Goal: Task Accomplishment & Management: Complete application form

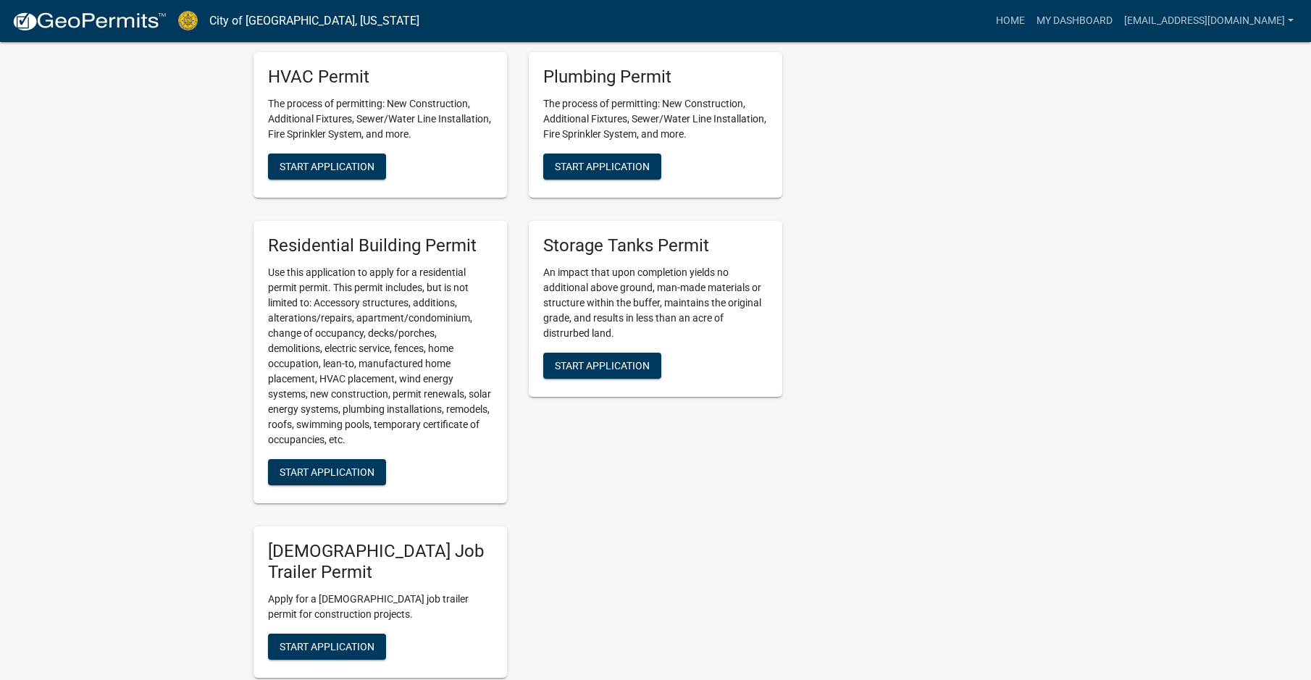
scroll to position [1042, 0]
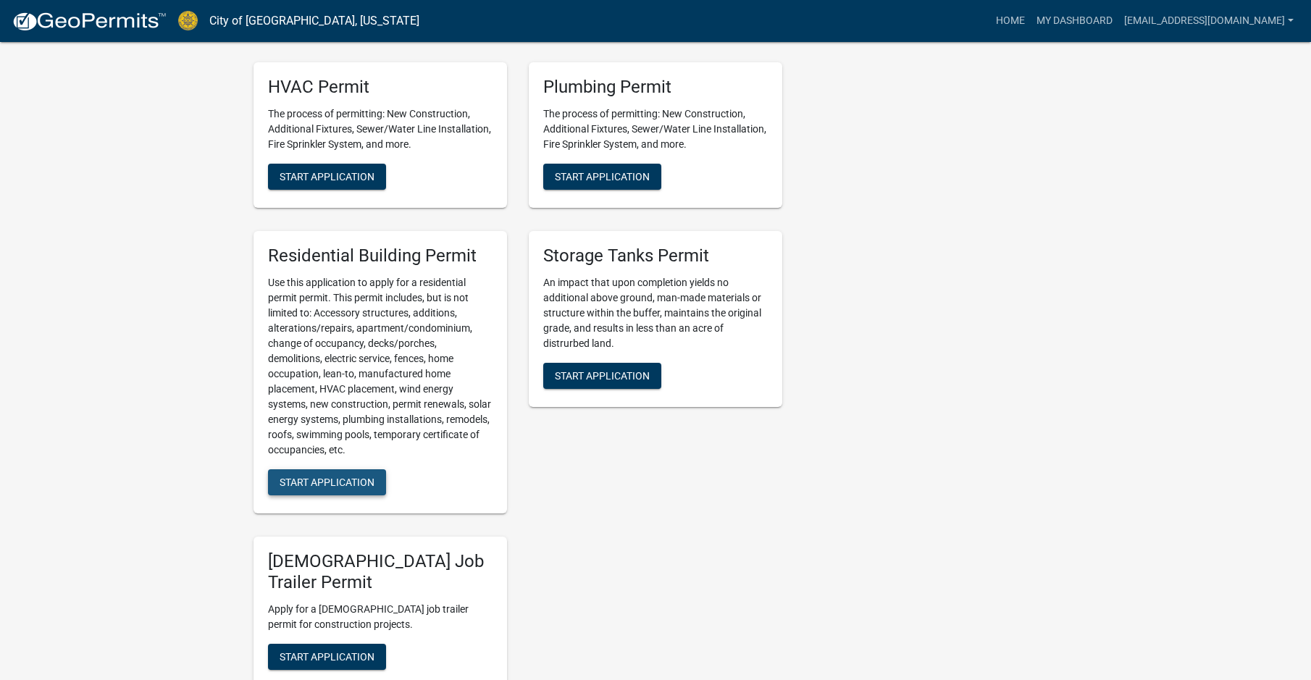
click at [324, 476] on span "Start Application" at bounding box center [327, 482] width 95 height 12
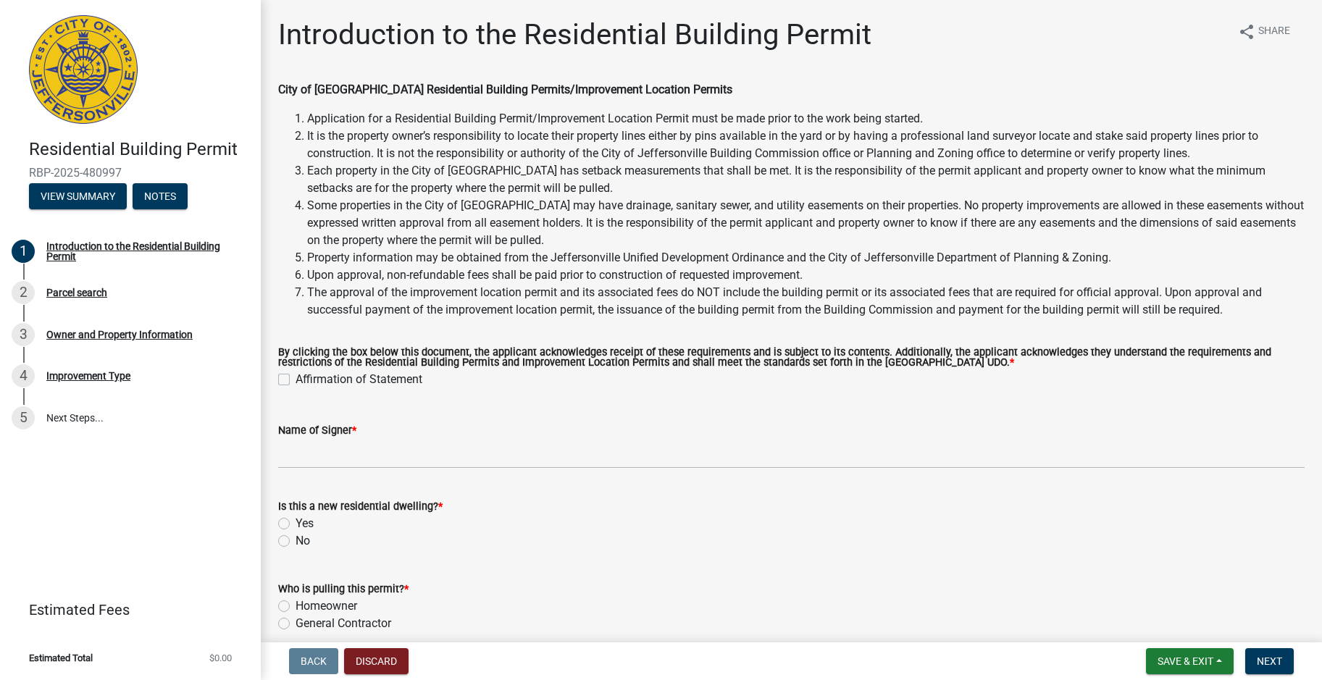
scroll to position [66, 0]
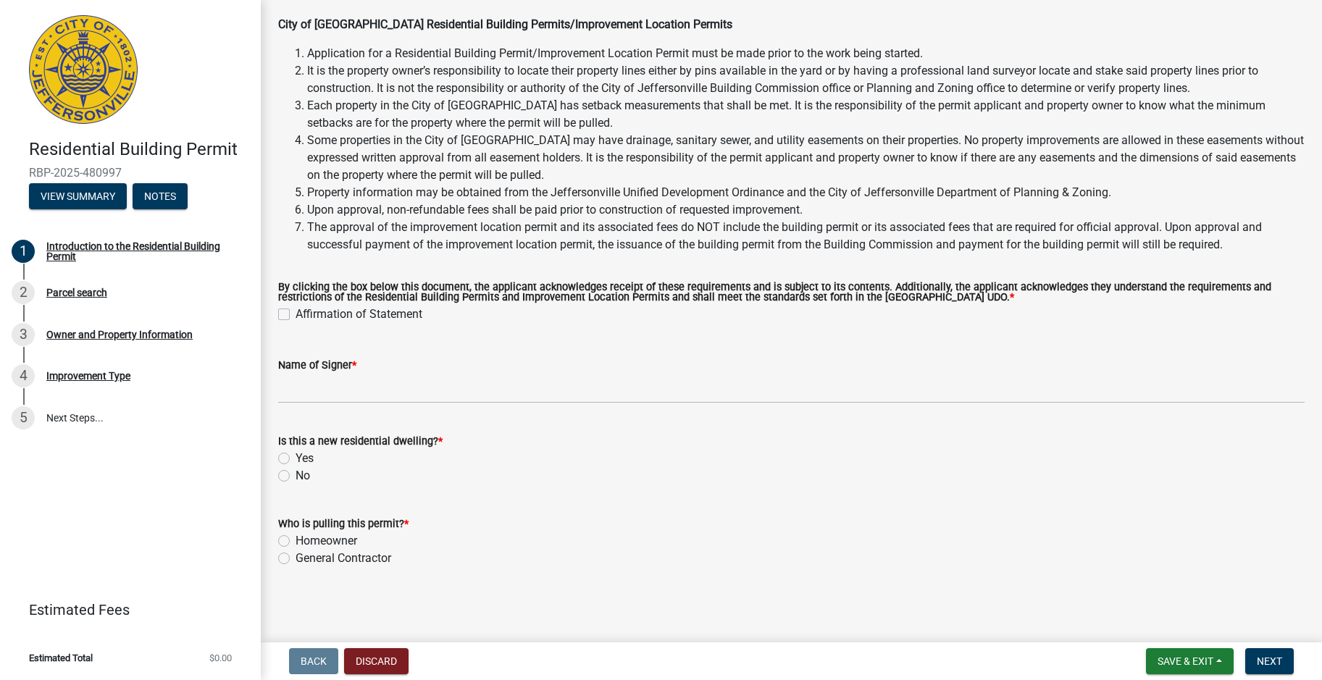
click at [295, 317] on label "Affirmation of Statement" at bounding box center [358, 314] width 127 height 17
click at [295, 315] on input "Affirmation of Statement" at bounding box center [299, 310] width 9 height 9
checkbox input "true"
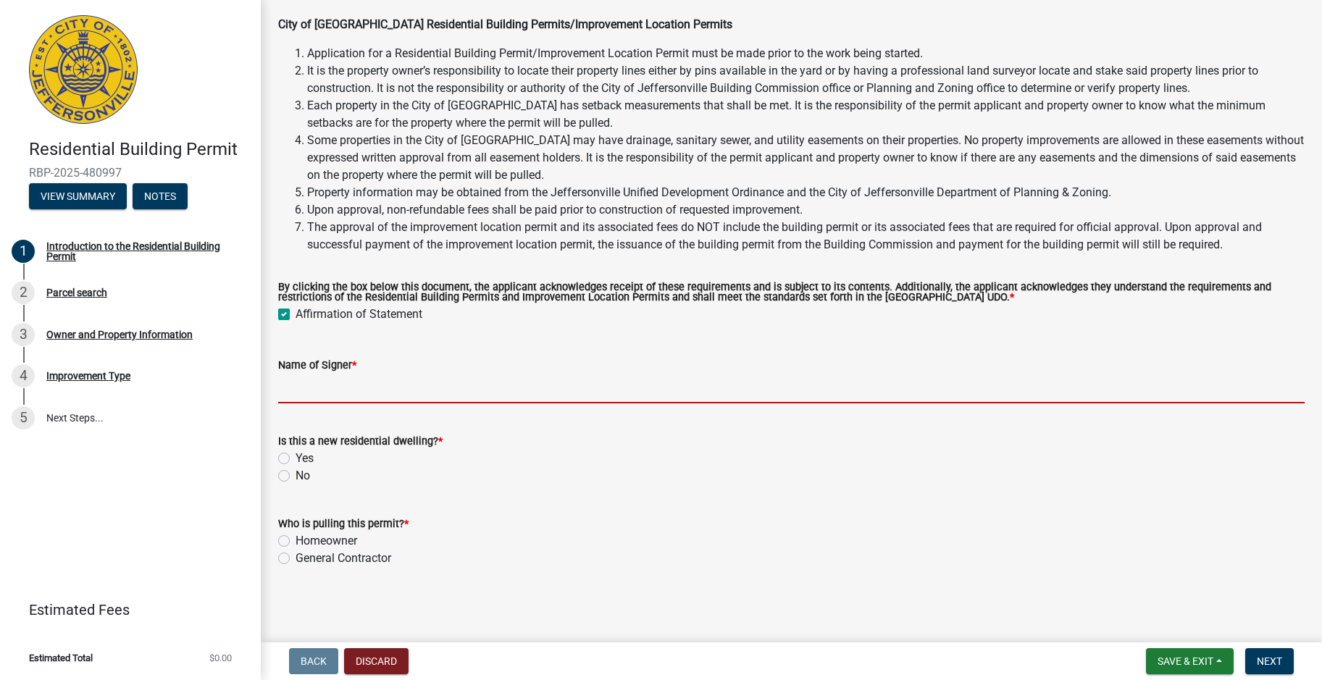
click at [305, 400] on input "Name of Signer *" at bounding box center [791, 389] width 1026 height 30
type input "[PERSON_NAME]"
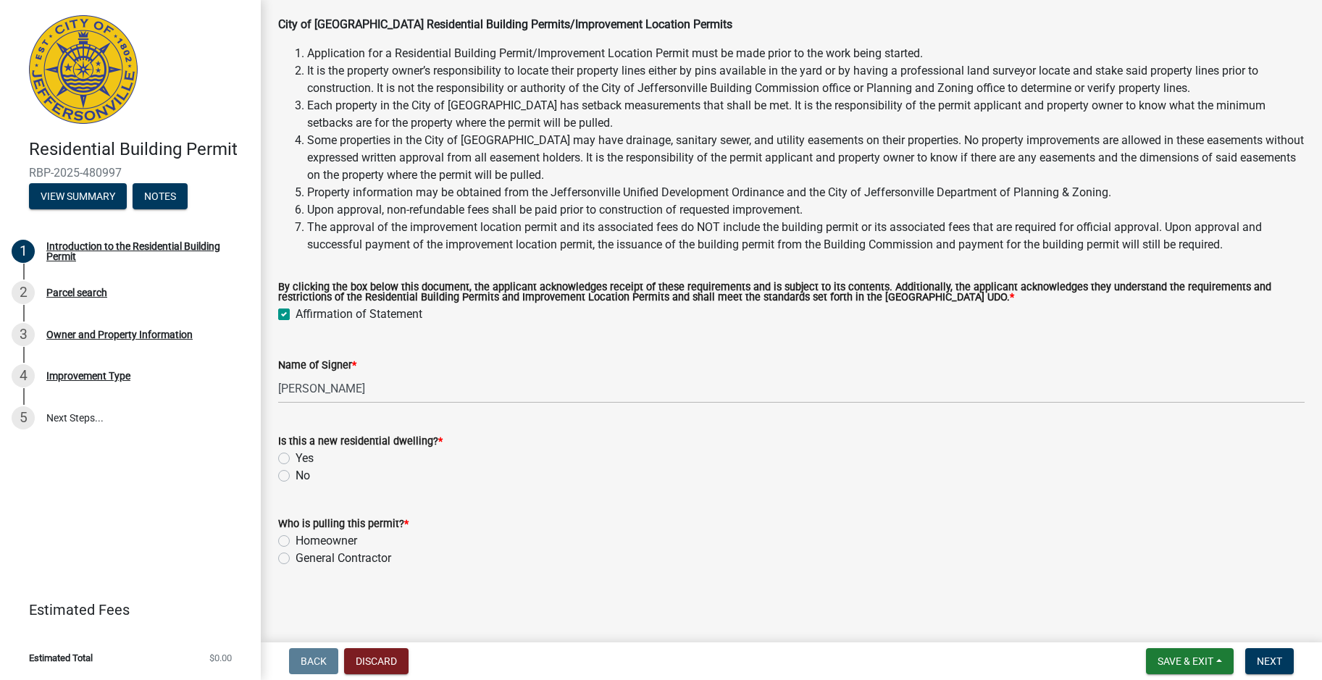
click at [295, 474] on label "No" at bounding box center [302, 475] width 14 height 17
click at [295, 474] on input "No" at bounding box center [299, 471] width 9 height 9
radio input "true"
click at [295, 557] on label "General Contractor" at bounding box center [343, 558] width 96 height 17
click at [295, 557] on input "General Contractor" at bounding box center [299, 554] width 9 height 9
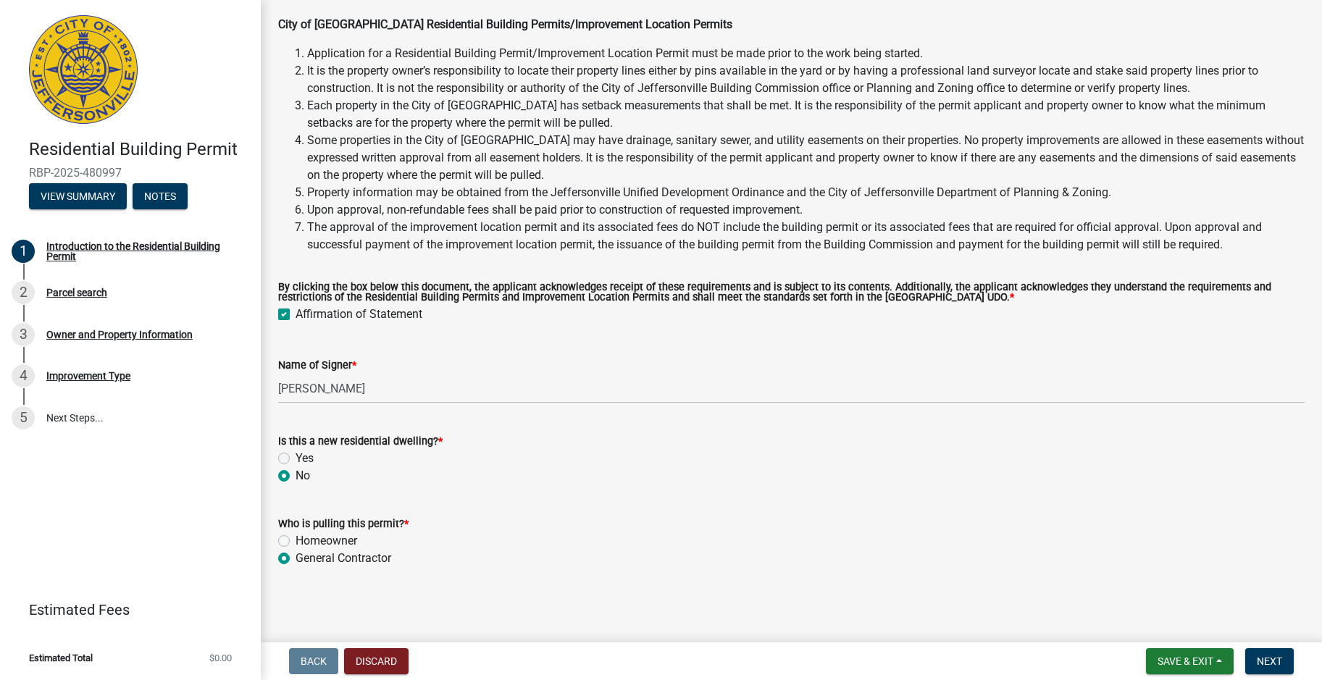
radio input "true"
click at [1274, 665] on span "Next" at bounding box center [1268, 661] width 25 height 12
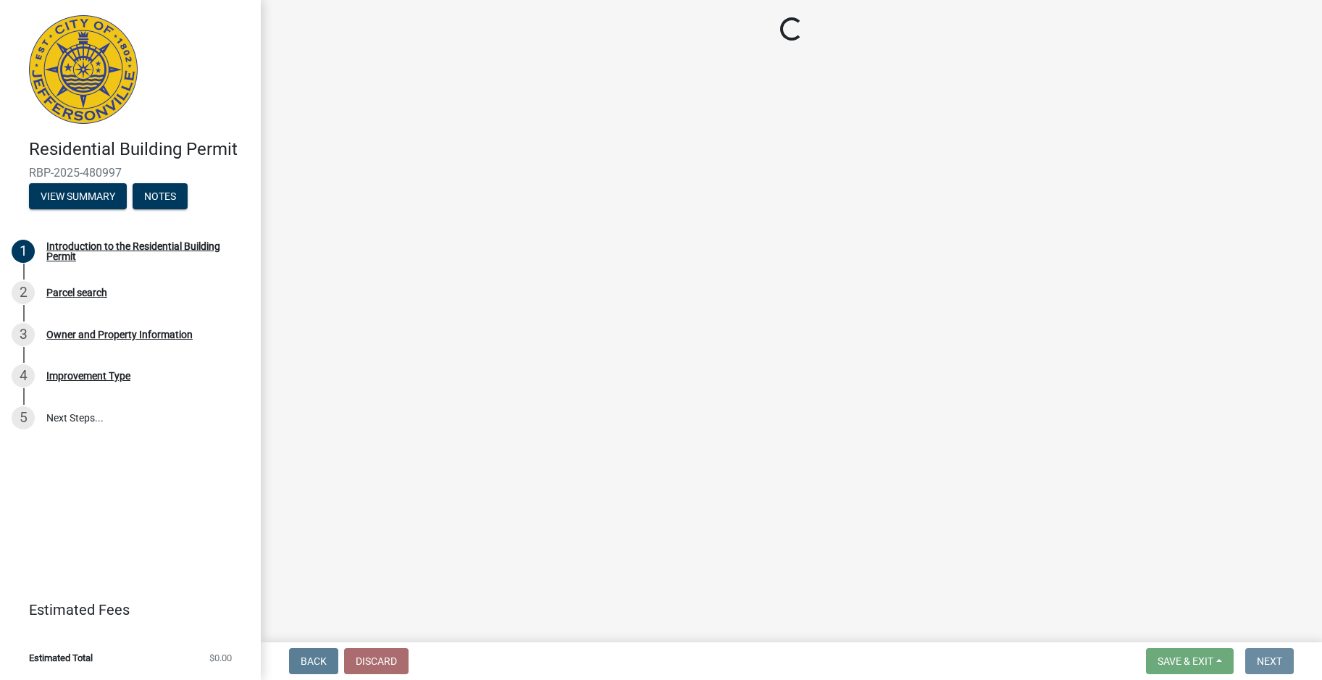
scroll to position [0, 0]
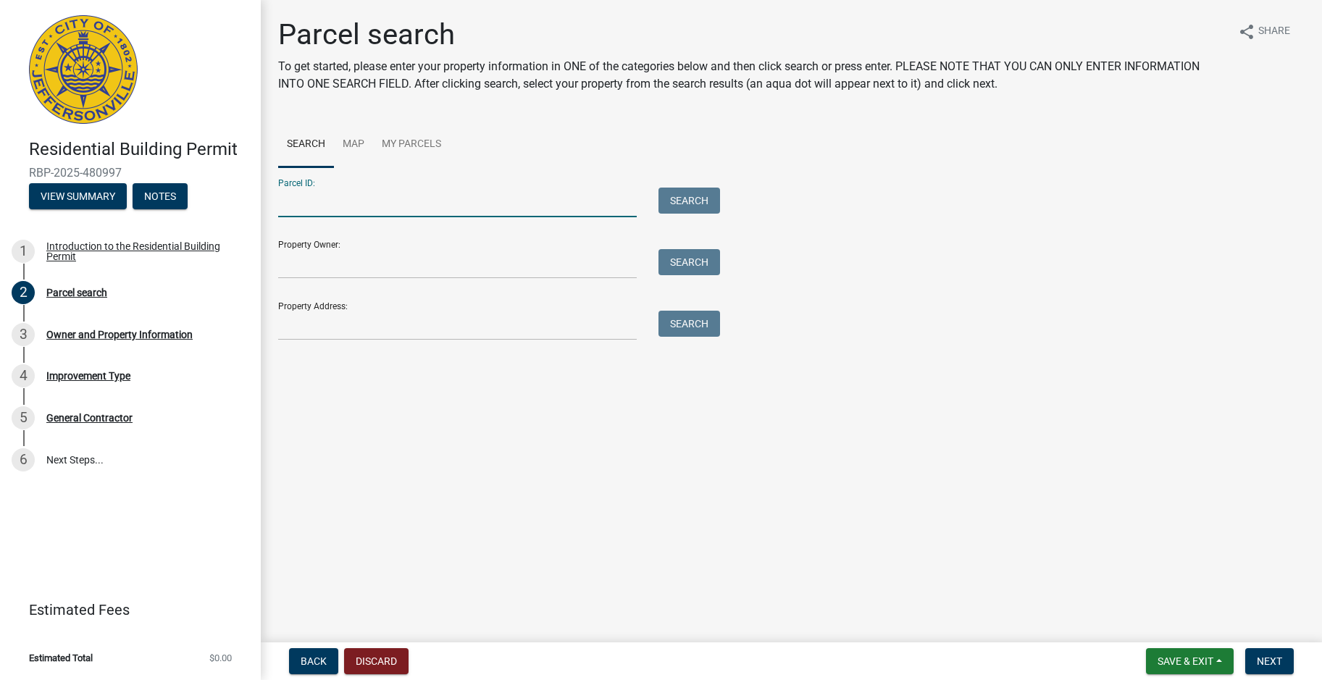
click at [317, 207] on input "Parcel ID:" at bounding box center [457, 203] width 358 height 30
click at [326, 269] on input "Property Owner:" at bounding box center [457, 264] width 358 height 30
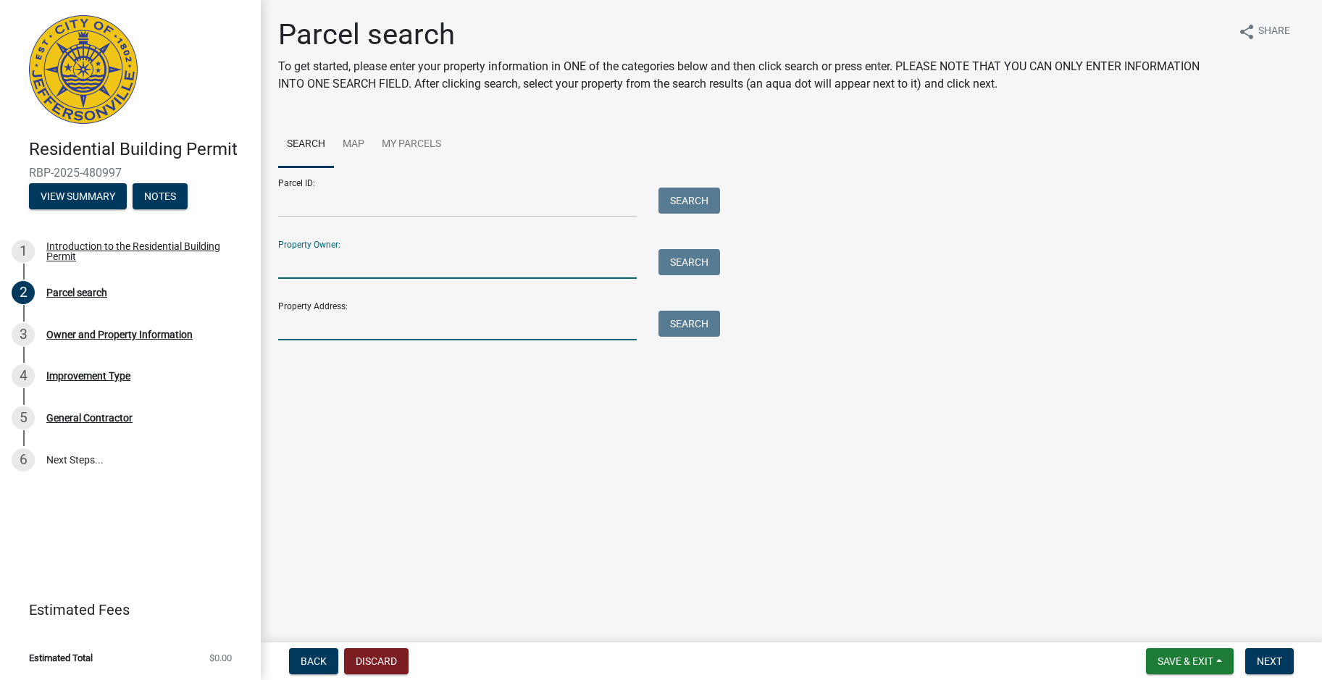
click at [285, 327] on input "Property Address:" at bounding box center [457, 326] width 358 height 30
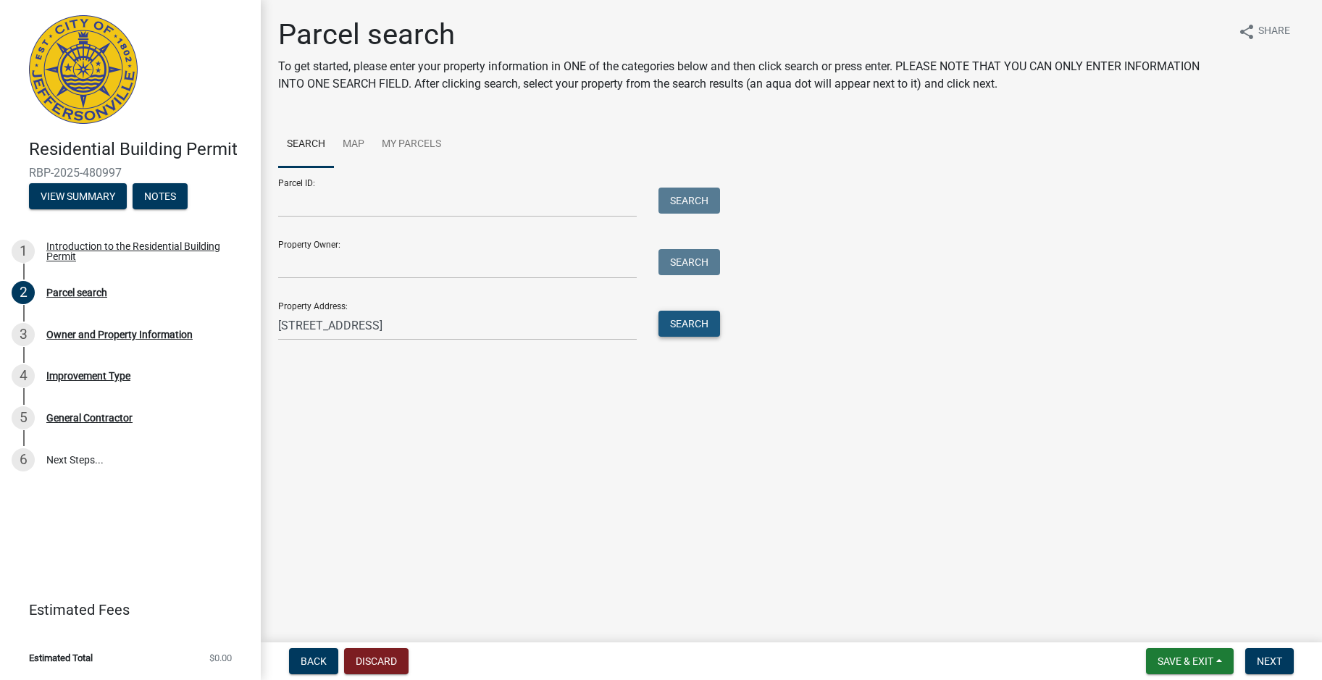
click at [686, 329] on button "Search" at bounding box center [689, 324] width 62 height 26
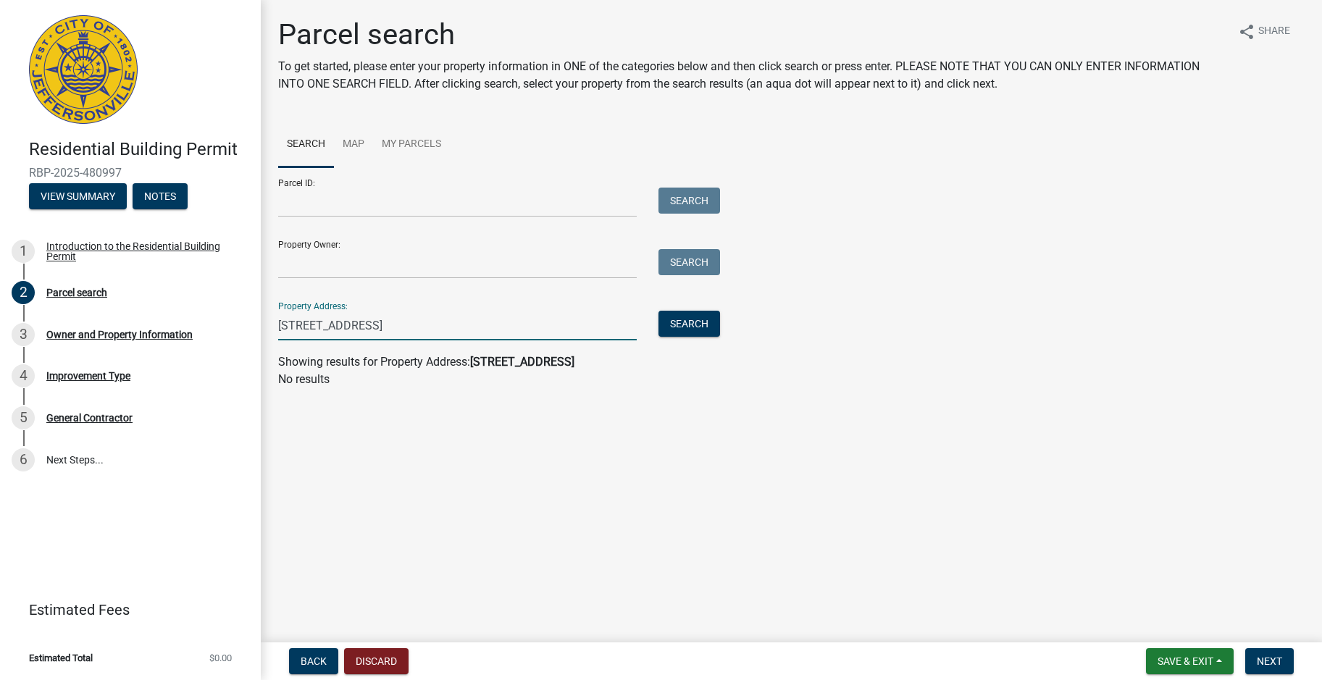
drag, startPoint x: 437, startPoint y: 324, endPoint x: 378, endPoint y: 324, distance: 58.7
click at [378, 324] on input "[STREET_ADDRESS]" at bounding box center [457, 326] width 358 height 30
click at [702, 328] on button "Search" at bounding box center [689, 324] width 62 height 26
drag, startPoint x: 343, startPoint y: 324, endPoint x: 343, endPoint y: 334, distance: 9.4
click at [343, 325] on input "[STREET_ADDRESS]" at bounding box center [457, 326] width 358 height 30
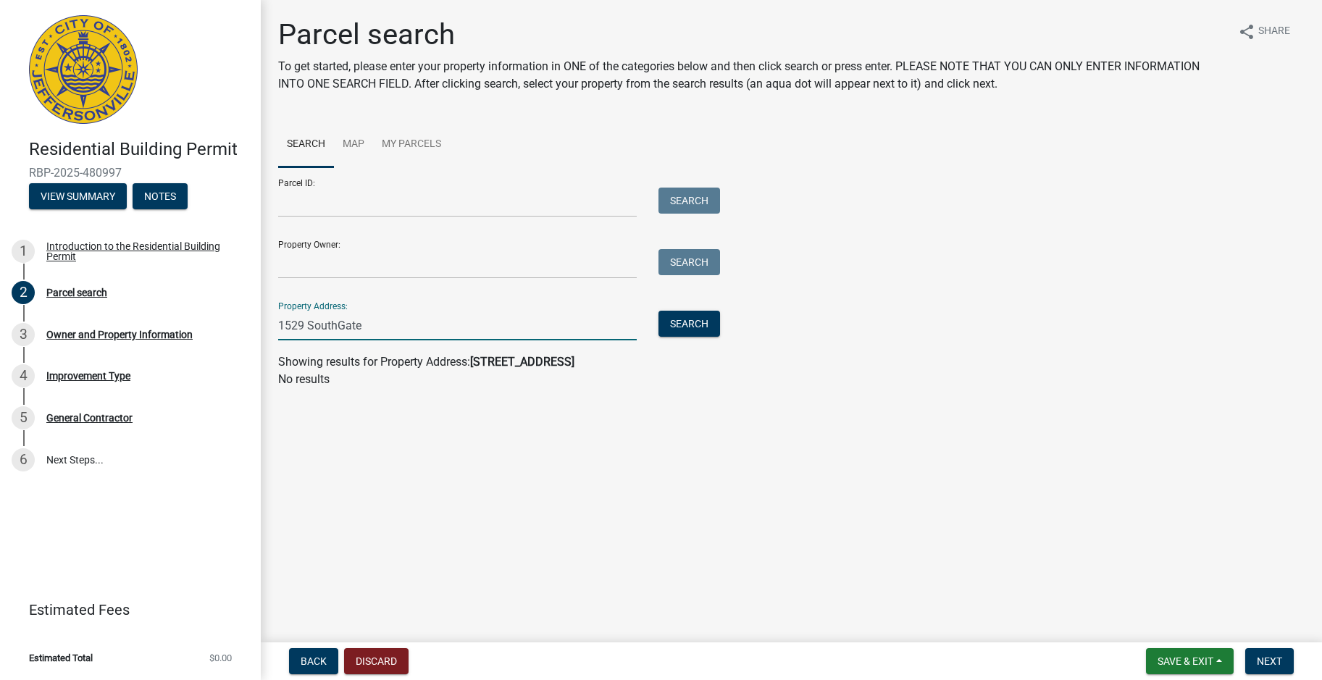
click at [336, 326] on input "1529 SouthGate" at bounding box center [457, 326] width 358 height 30
click at [696, 320] on button "Search" at bounding box center [689, 324] width 62 height 26
click at [476, 327] on input "[STREET_ADDRESS]" at bounding box center [457, 326] width 358 height 30
click at [359, 324] on input "[STREET_ADDRESS]" at bounding box center [457, 326] width 358 height 30
click at [693, 319] on button "Search" at bounding box center [689, 324] width 62 height 26
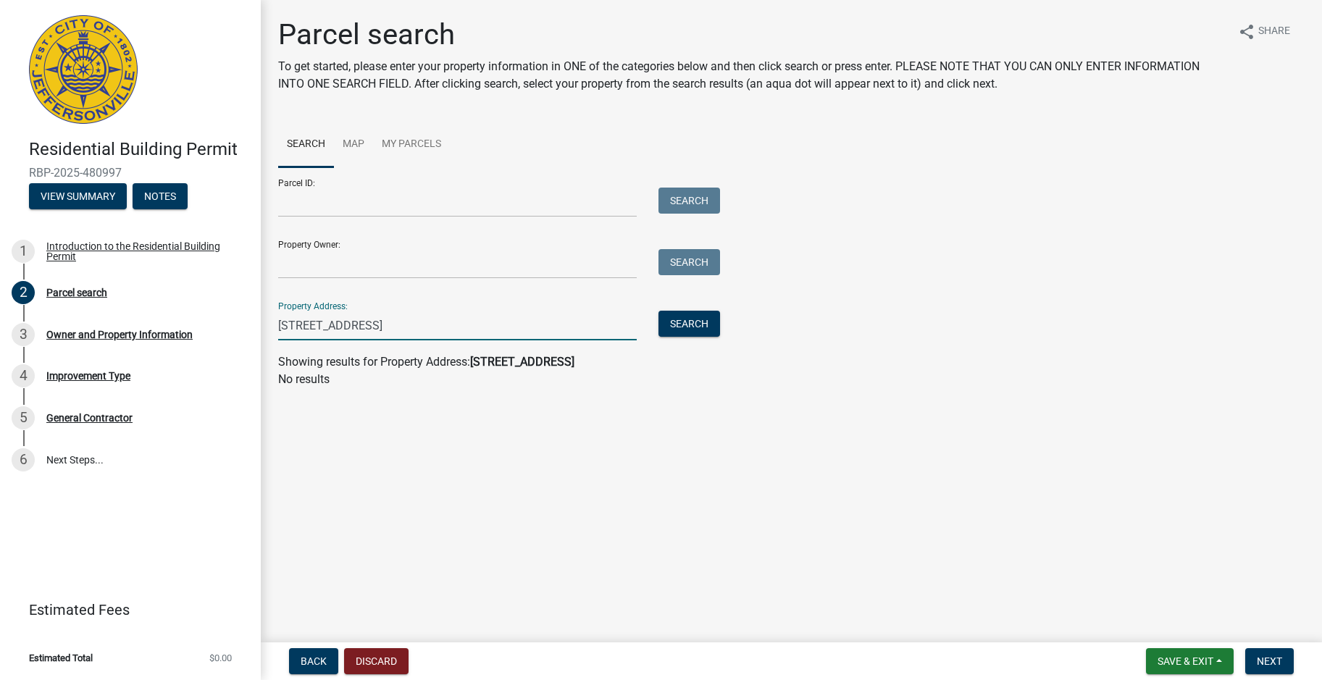
drag, startPoint x: 357, startPoint y: 325, endPoint x: 336, endPoint y: 322, distance: 21.2
click at [336, 322] on input "[STREET_ADDRESS]" at bounding box center [457, 326] width 358 height 30
click at [699, 324] on button "Search" at bounding box center [689, 324] width 62 height 26
drag, startPoint x: 339, startPoint y: 326, endPoint x: 316, endPoint y: 319, distance: 23.4
click at [316, 319] on input "[STREET_ADDRESS]" at bounding box center [457, 326] width 358 height 30
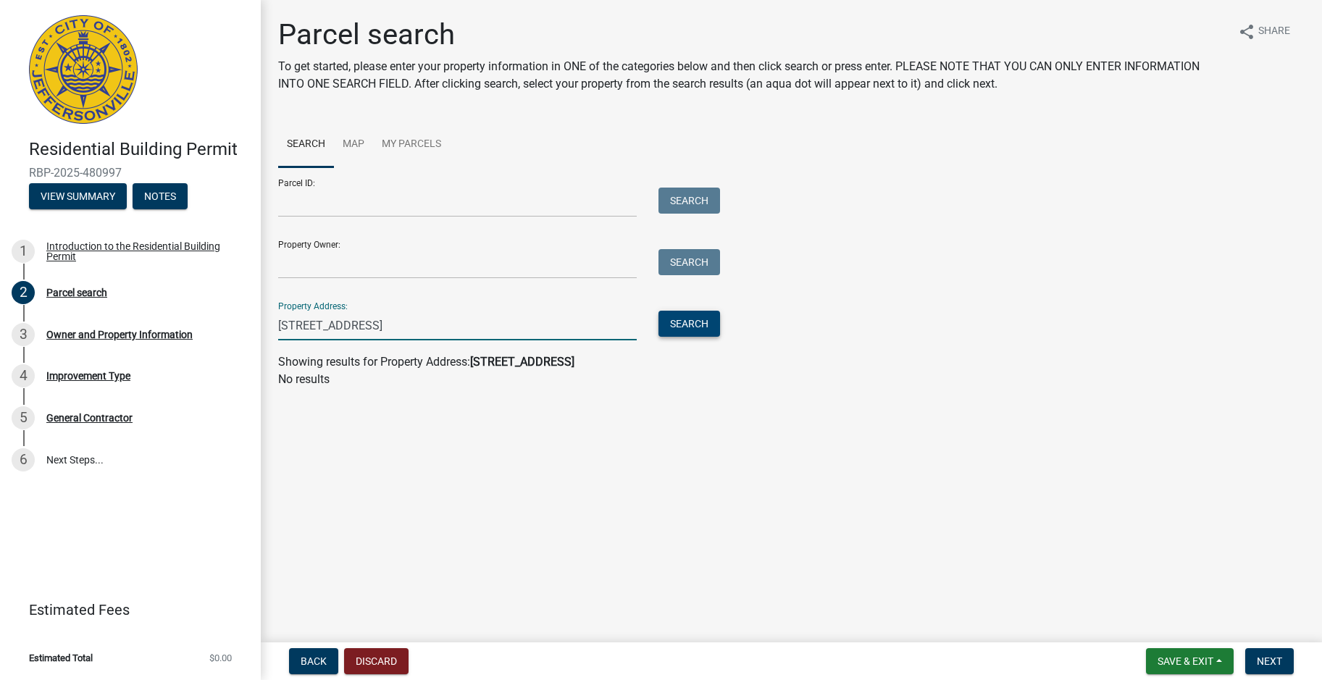
click at [685, 324] on button "Search" at bounding box center [689, 324] width 62 height 26
drag, startPoint x: 434, startPoint y: 322, endPoint x: 317, endPoint y: 322, distance: 116.6
click at [317, 322] on input "[STREET_ADDRESS]" at bounding box center [457, 326] width 358 height 30
click at [680, 328] on button "Search" at bounding box center [689, 324] width 62 height 26
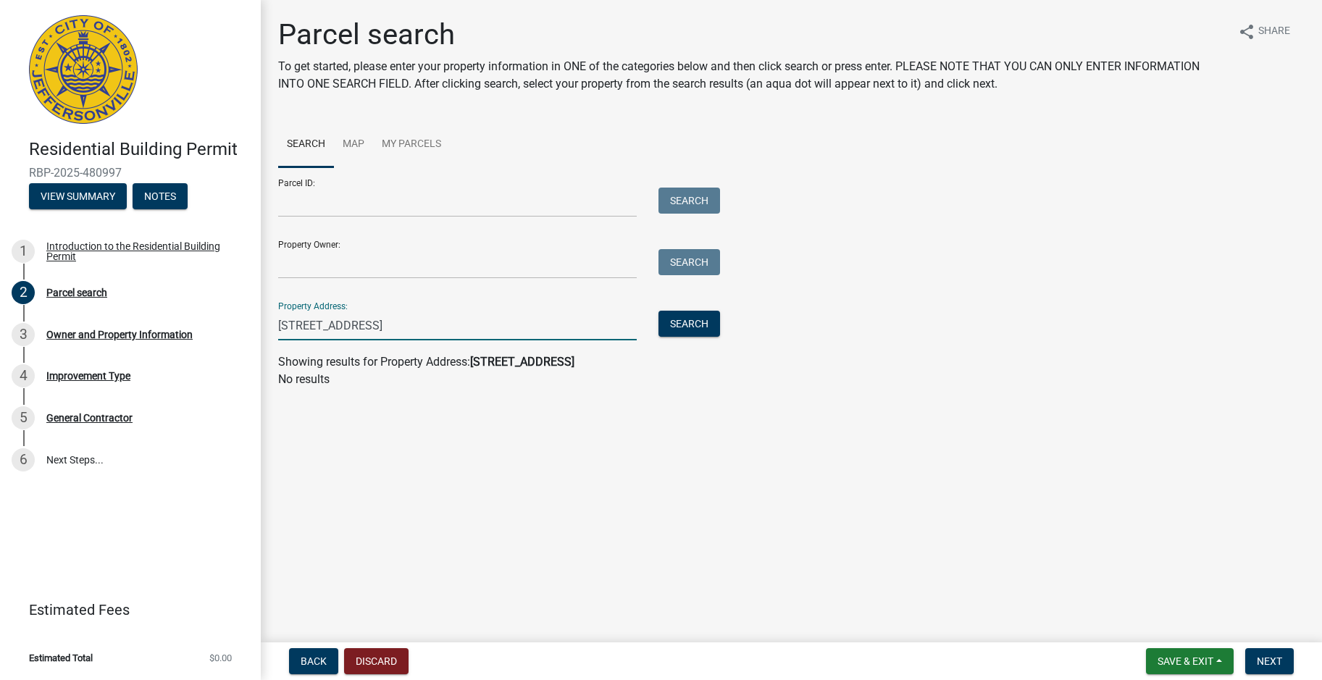
click at [374, 321] on input "[STREET_ADDRESS]" at bounding box center [457, 326] width 358 height 30
click at [366, 322] on input "[STREET_ADDRESS]" at bounding box center [457, 326] width 358 height 30
type input "[STREET_ADDRESS]"
click at [686, 321] on button "Search" at bounding box center [689, 324] width 62 height 26
drag, startPoint x: 387, startPoint y: 332, endPoint x: 243, endPoint y: 323, distance: 144.4
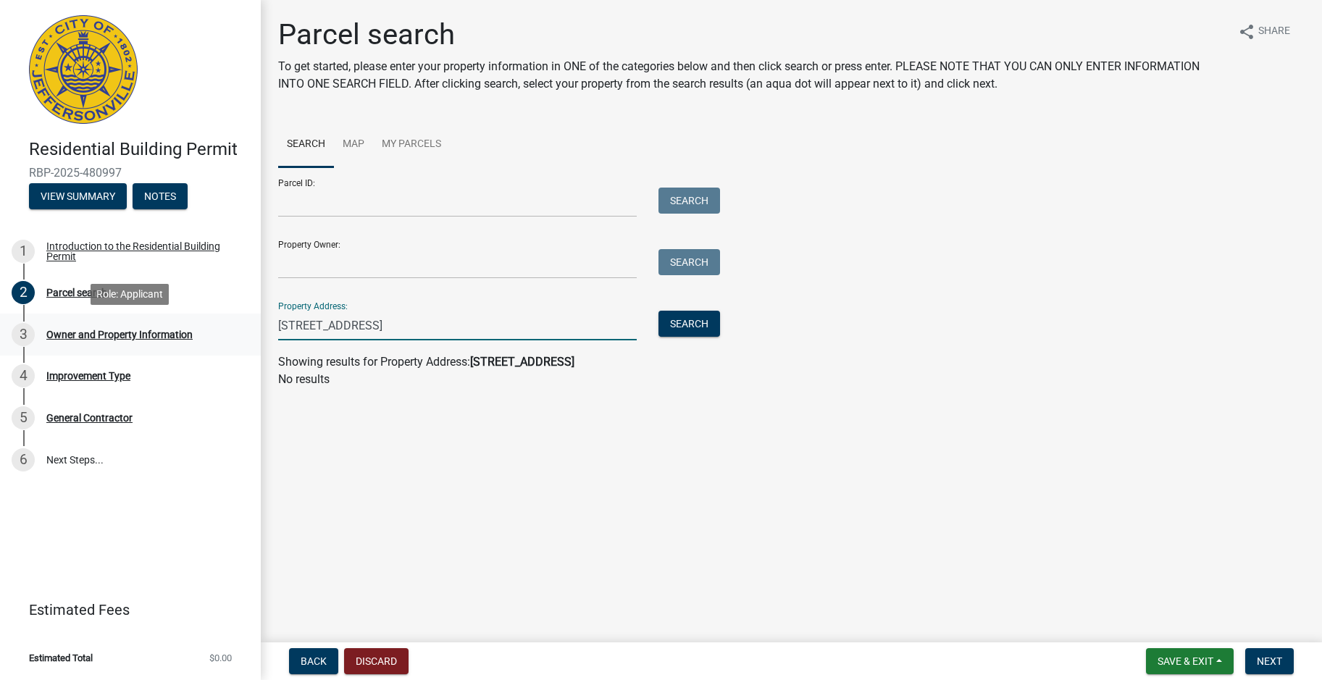
click at [243, 323] on div "Residential Building Permit RBP-2025-480997 View Summary Notes 1 Introduction t…" at bounding box center [661, 340] width 1322 height 680
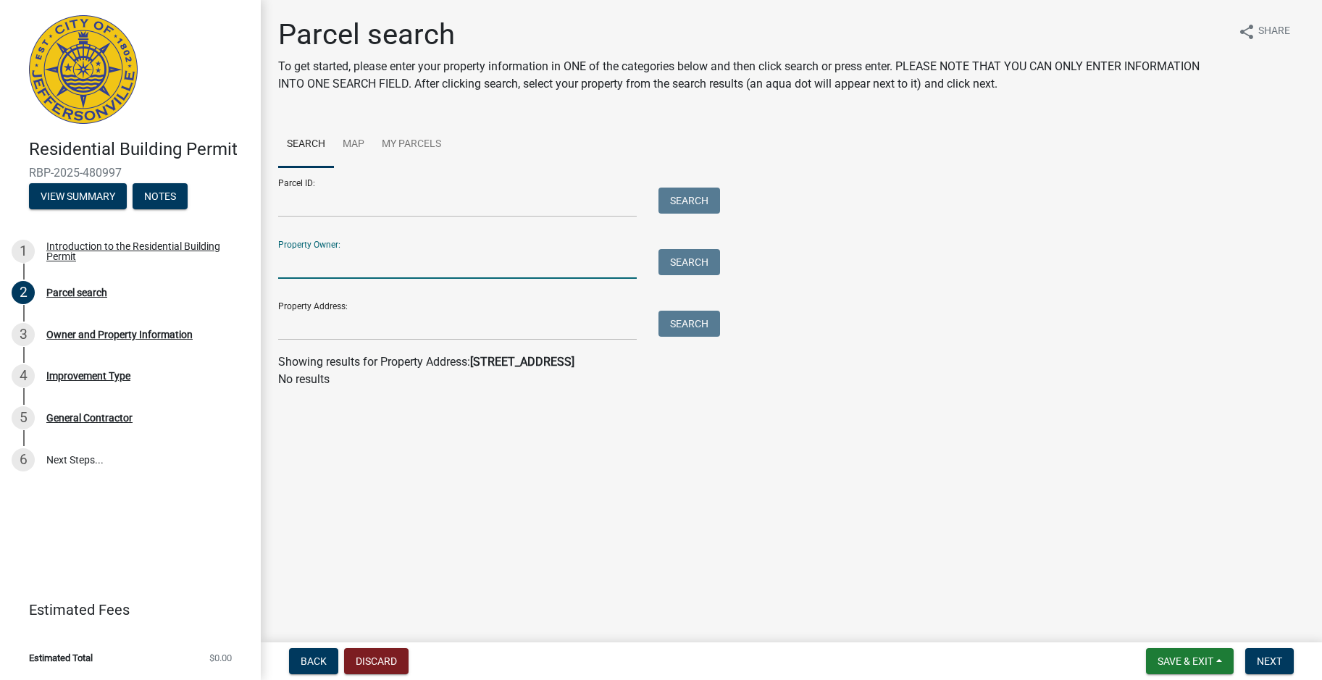
click at [294, 261] on input "Property Owner:" at bounding box center [457, 264] width 358 height 30
type input "[PERSON_NAME]"
click at [700, 259] on button "Search" at bounding box center [689, 262] width 62 height 26
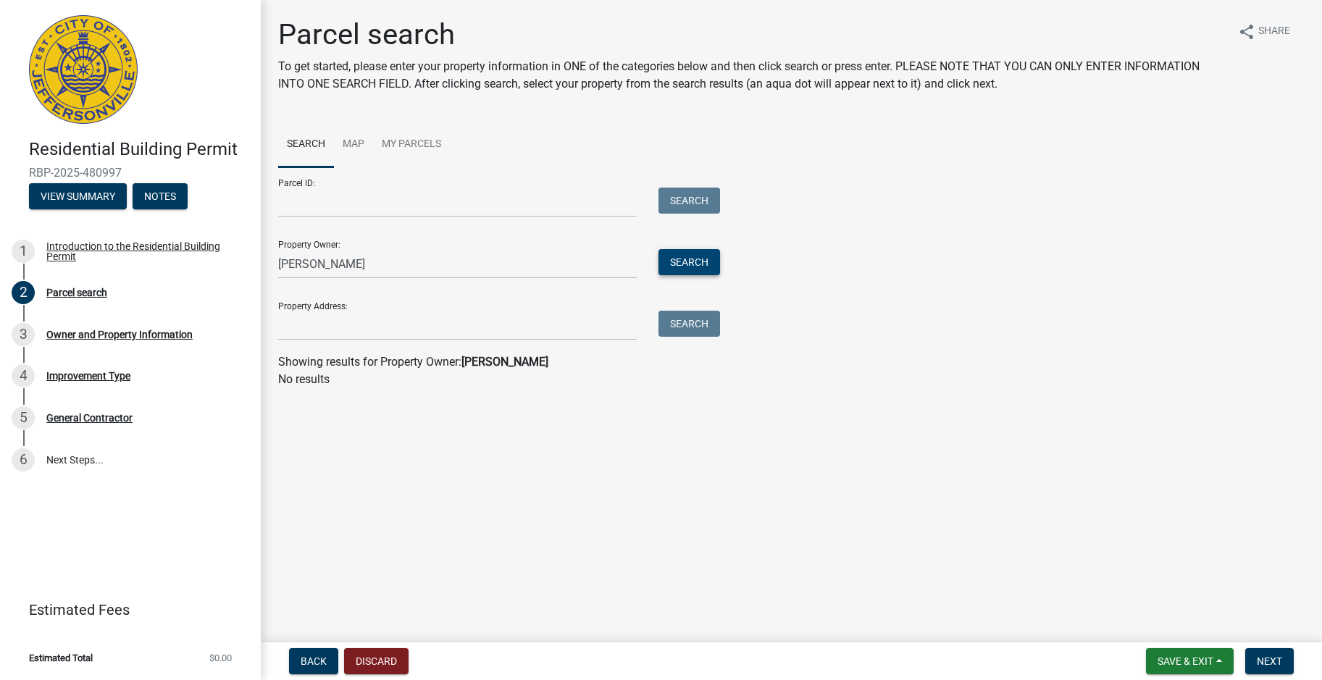
click at [692, 253] on button "Search" at bounding box center [689, 262] width 62 height 26
click at [252, 262] on div "Residential Building Permit RBP-2025-480997 View Summary Notes 1 Introduction t…" at bounding box center [661, 340] width 1322 height 680
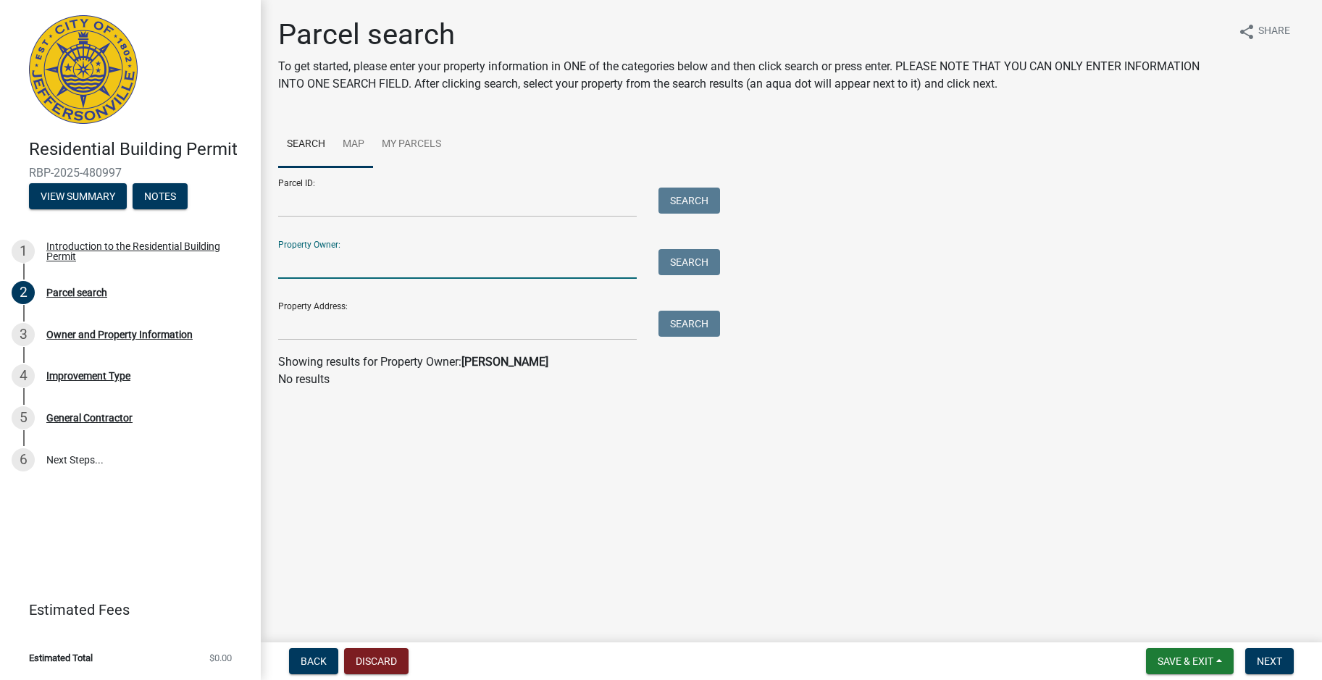
click at [353, 139] on link "Map" at bounding box center [353, 145] width 39 height 46
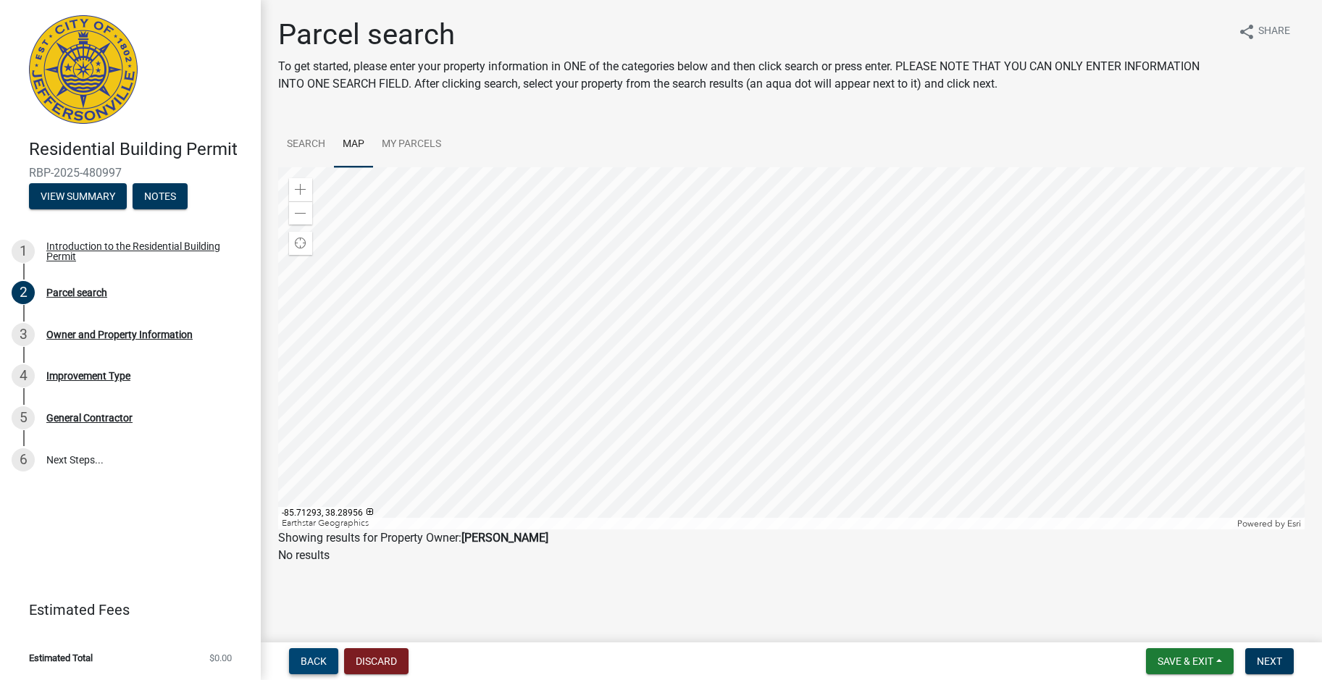
drag, startPoint x: 311, startPoint y: 658, endPoint x: 331, endPoint y: 649, distance: 22.1
click at [311, 658] on span "Back" at bounding box center [314, 661] width 26 height 12
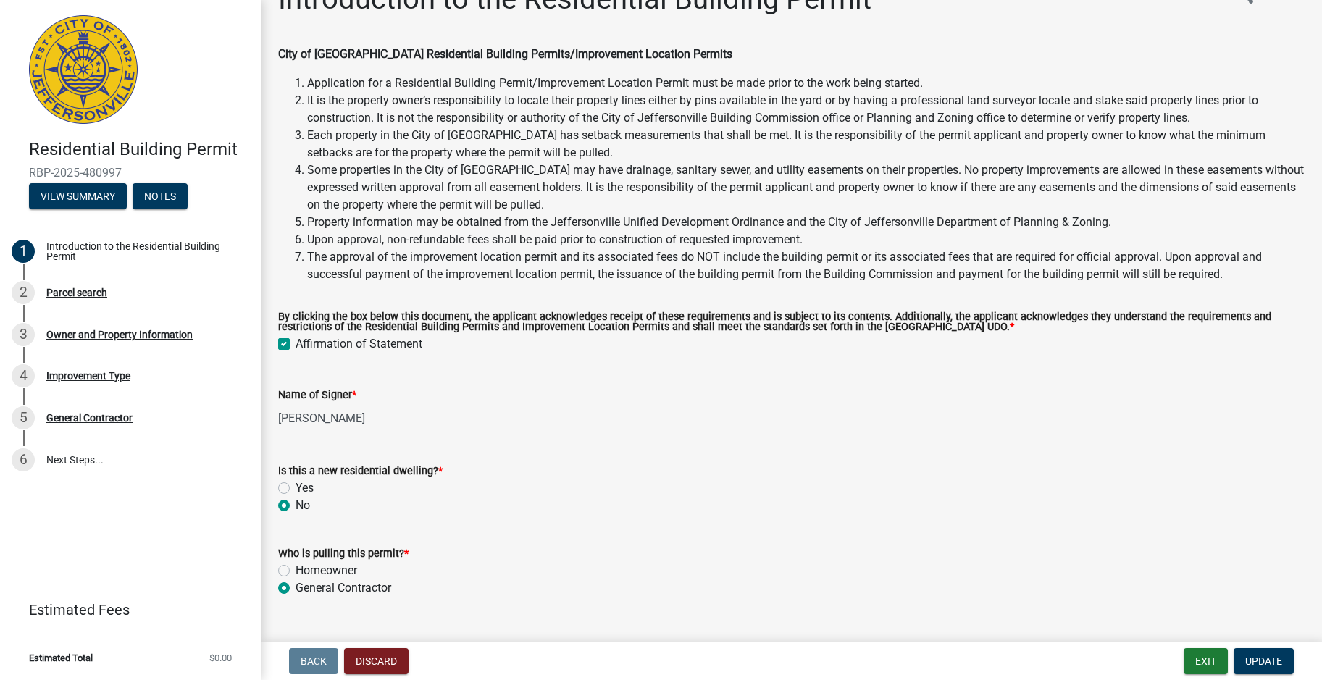
scroll to position [66, 0]
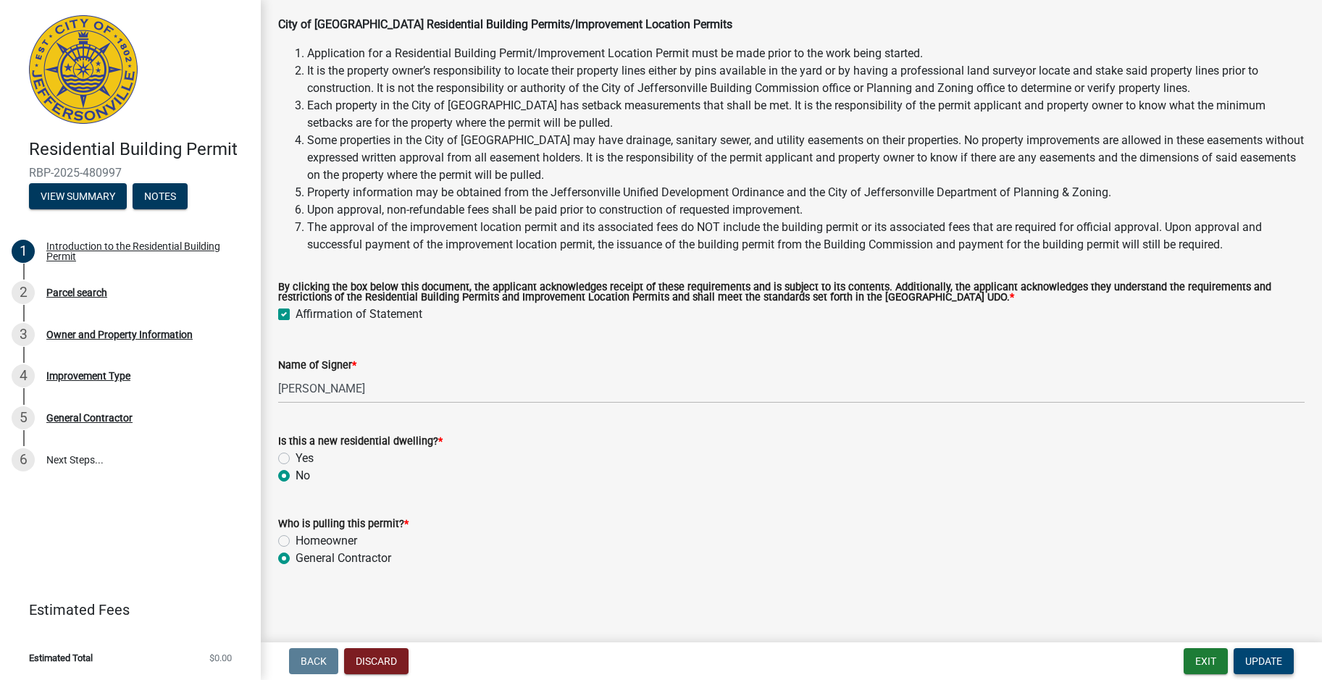
click at [1254, 659] on span "Update" at bounding box center [1263, 661] width 37 height 12
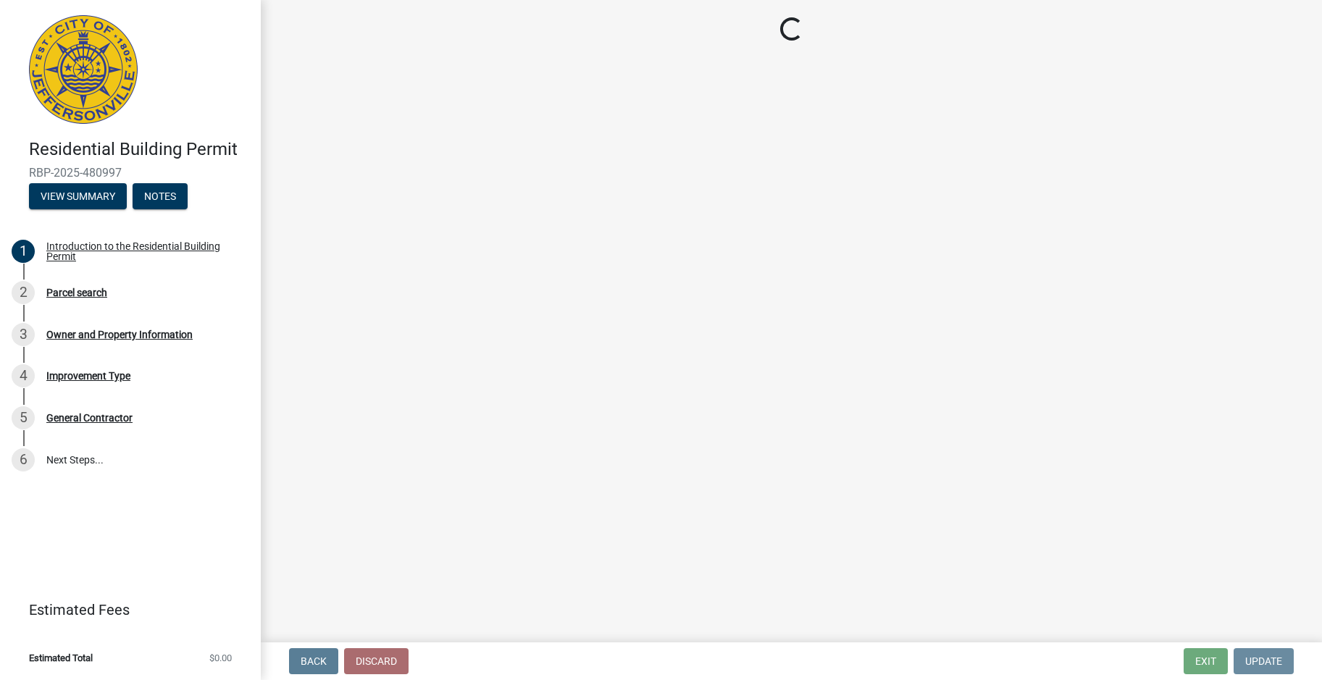
scroll to position [0, 0]
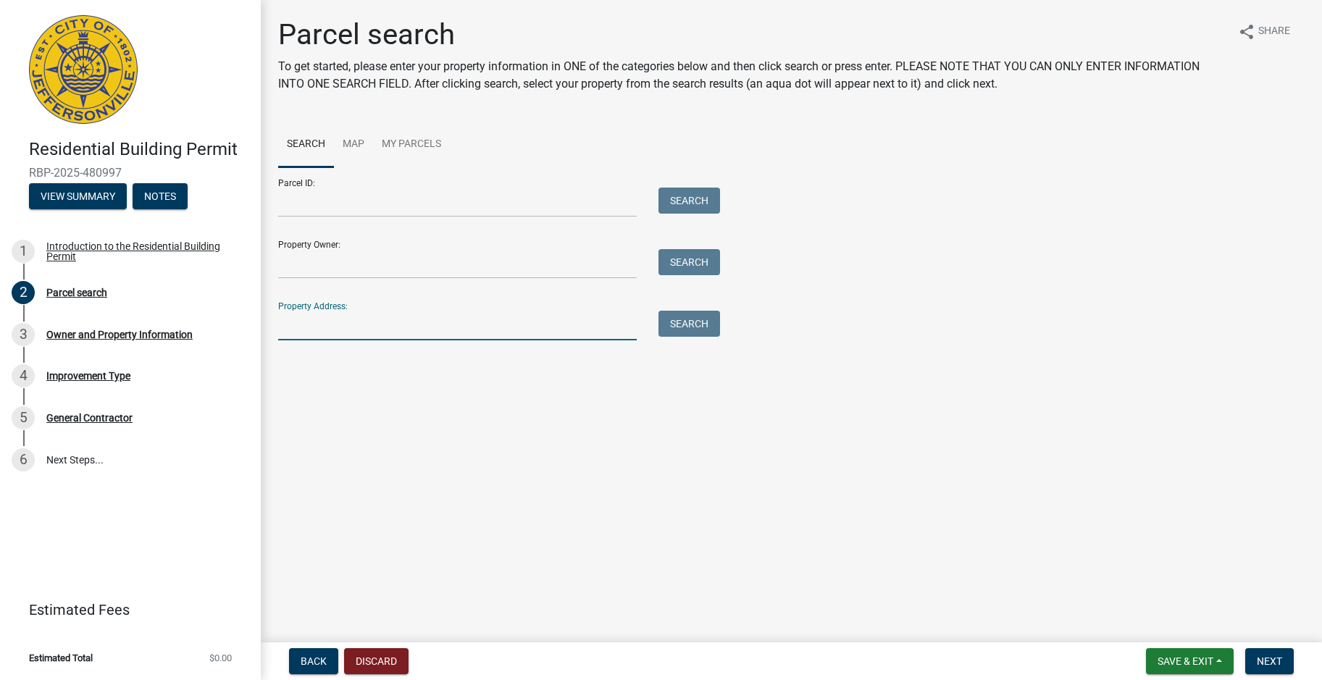
click at [306, 324] on input "Property Address:" at bounding box center [457, 326] width 358 height 30
type input "1529"
click at [686, 325] on button "Search" at bounding box center [689, 324] width 62 height 26
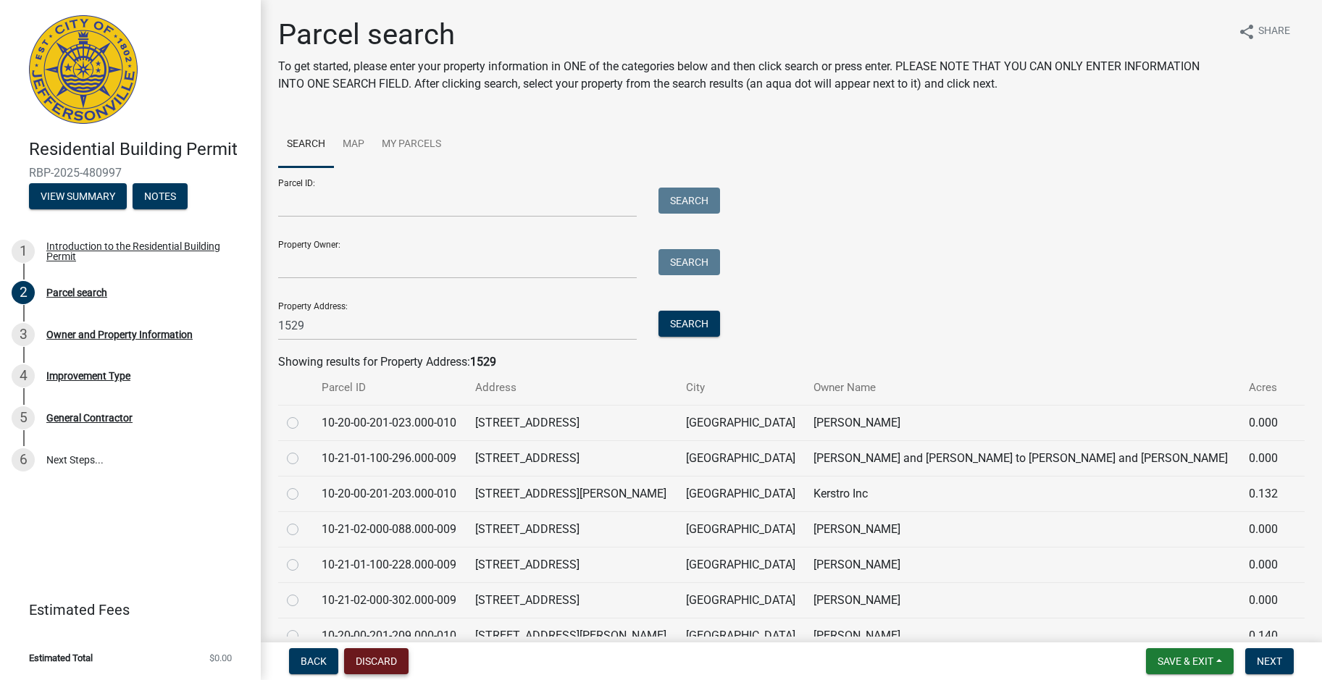
click at [372, 665] on button "Discard" at bounding box center [376, 661] width 64 height 26
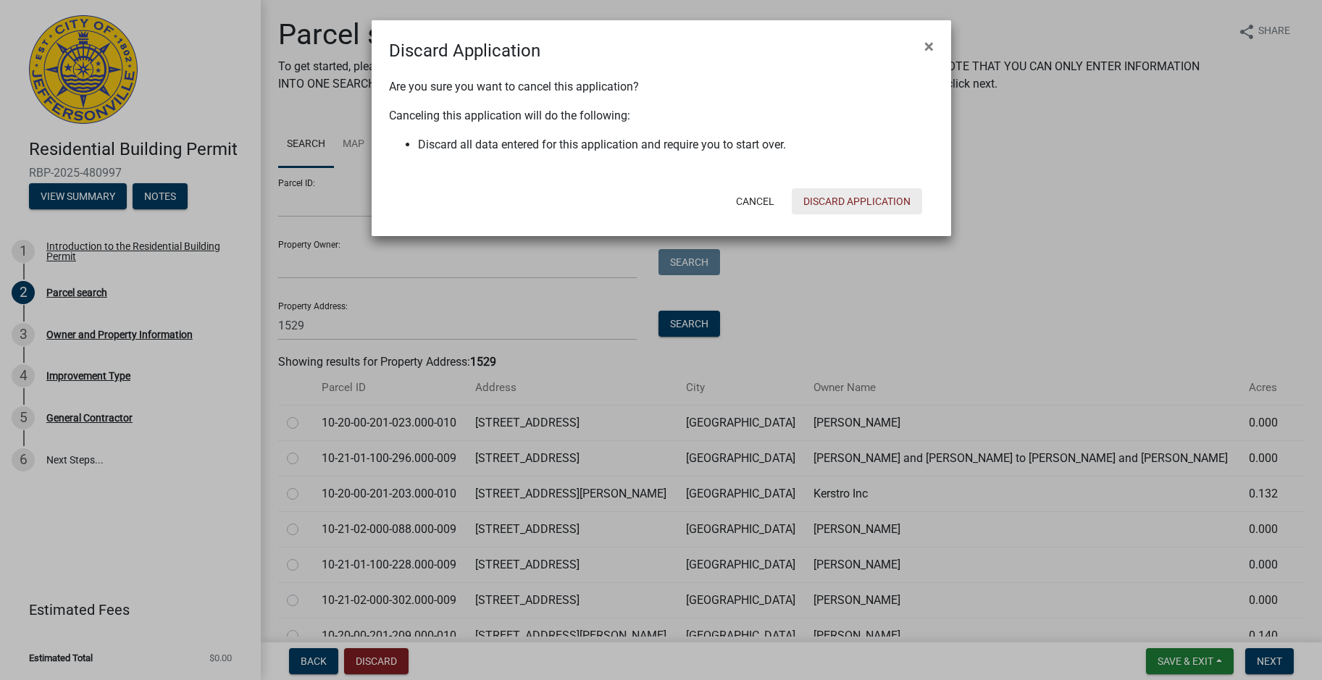
click at [854, 203] on button "Discard Application" at bounding box center [856, 201] width 130 height 26
